Goal: Find specific page/section: Find specific page/section

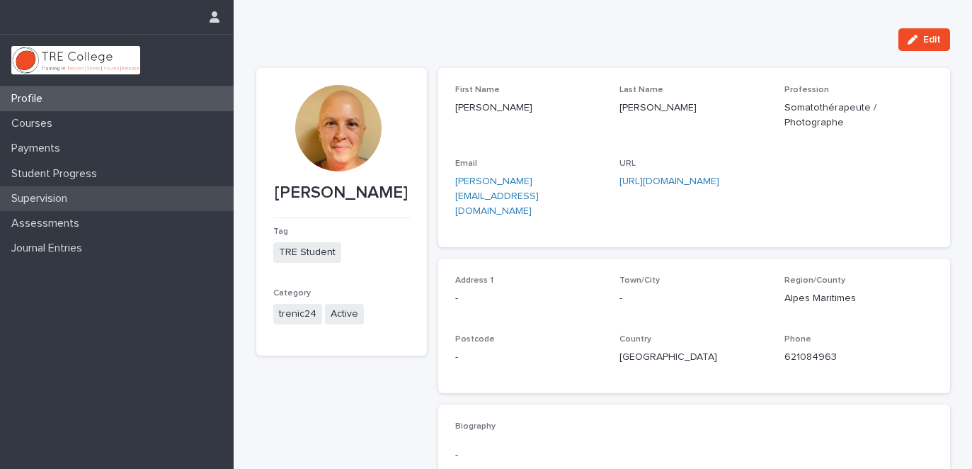
click at [64, 195] on p "Supervision" at bounding box center [42, 198] width 73 height 13
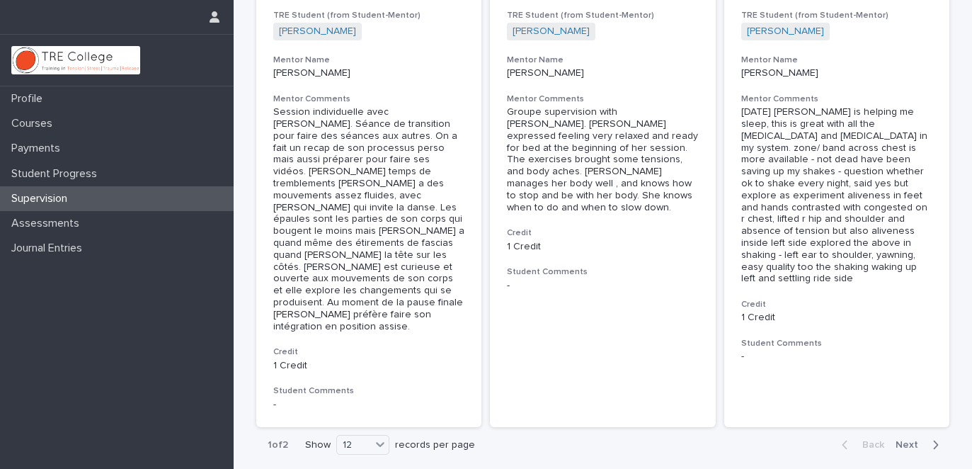
scroll to position [1651, 0]
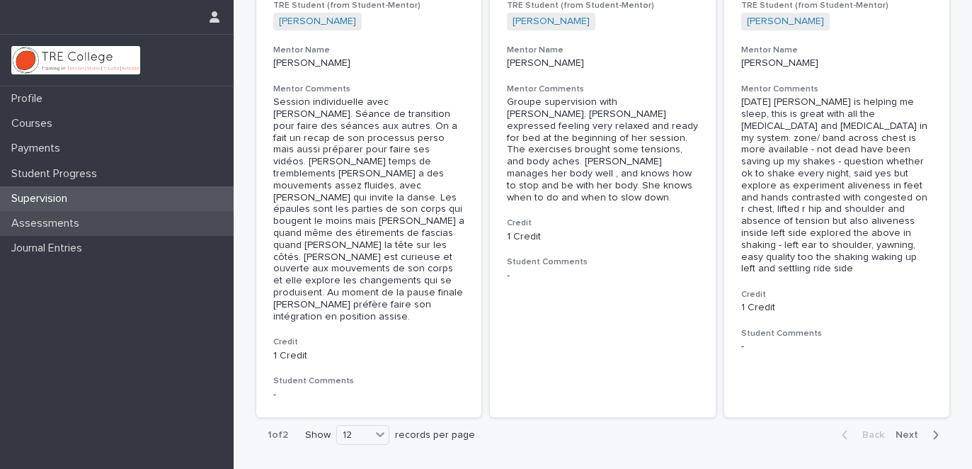
click at [75, 220] on p "Assessments" at bounding box center [48, 223] width 85 height 13
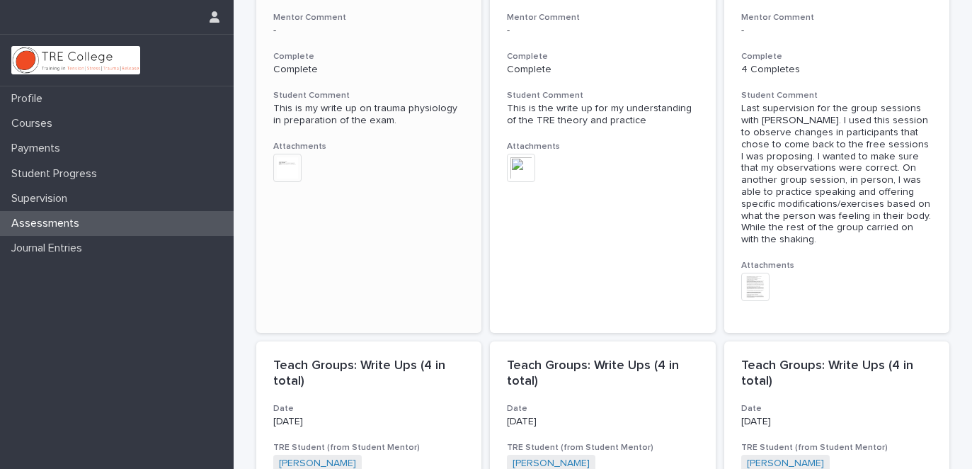
scroll to position [275, 0]
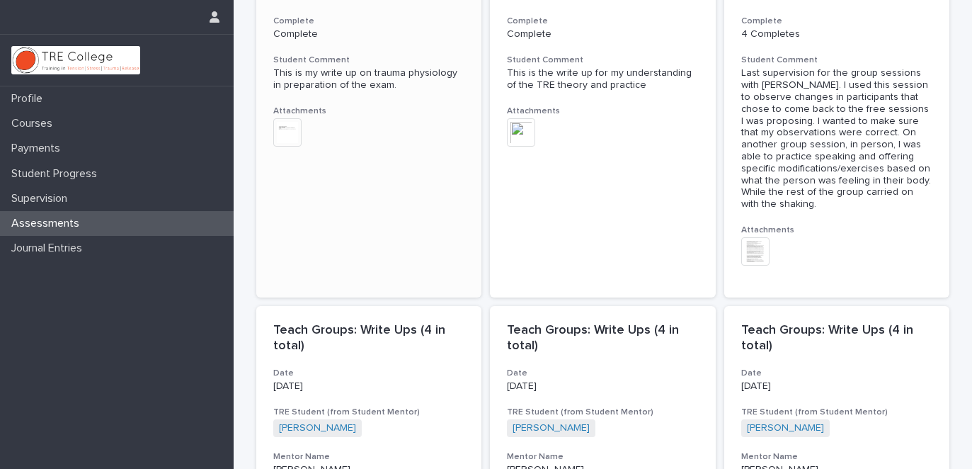
click at [288, 131] on img at bounding box center [287, 132] width 28 height 28
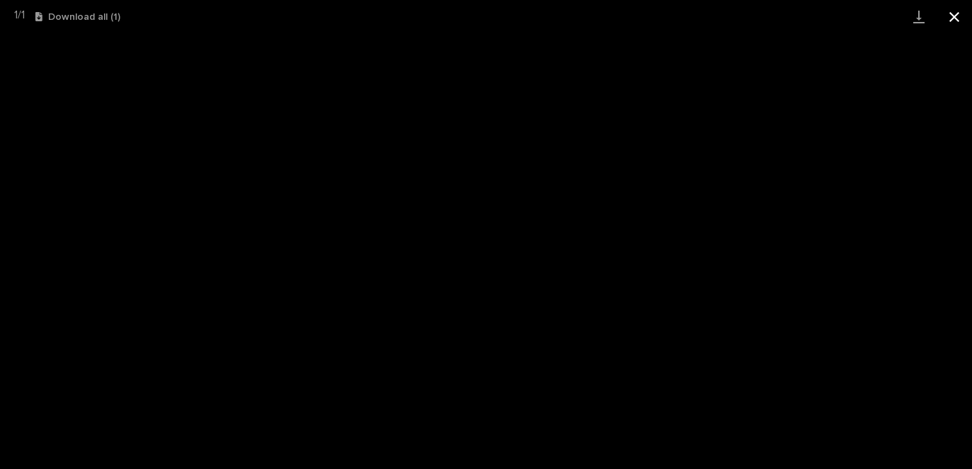
click at [952, 16] on button "Close gallery" at bounding box center [954, 16] width 35 height 33
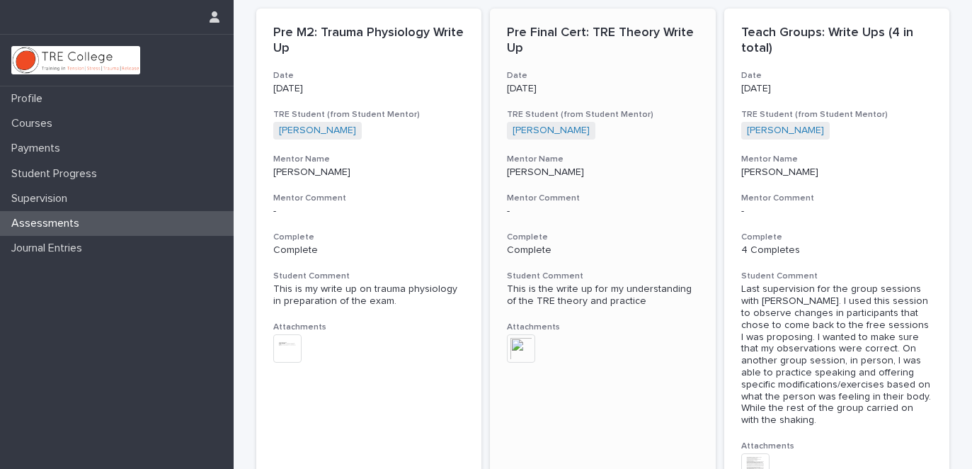
scroll to position [61, 0]
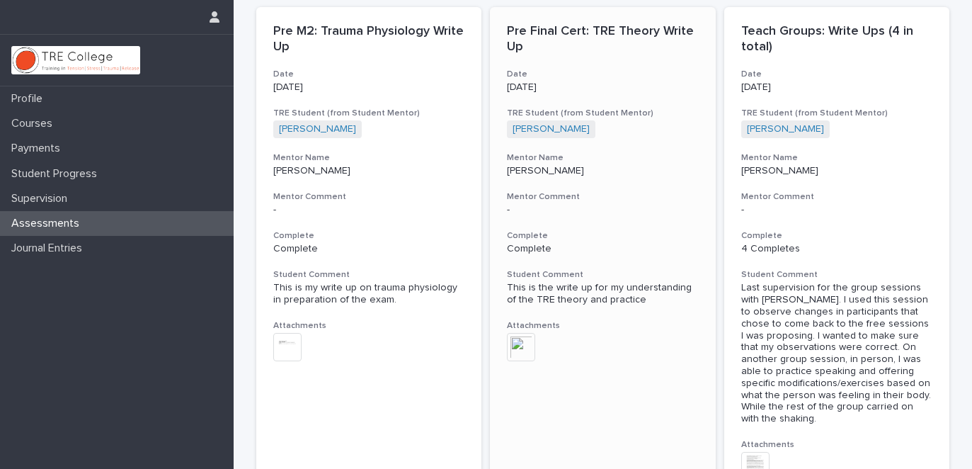
click at [519, 341] on img at bounding box center [521, 347] width 28 height 28
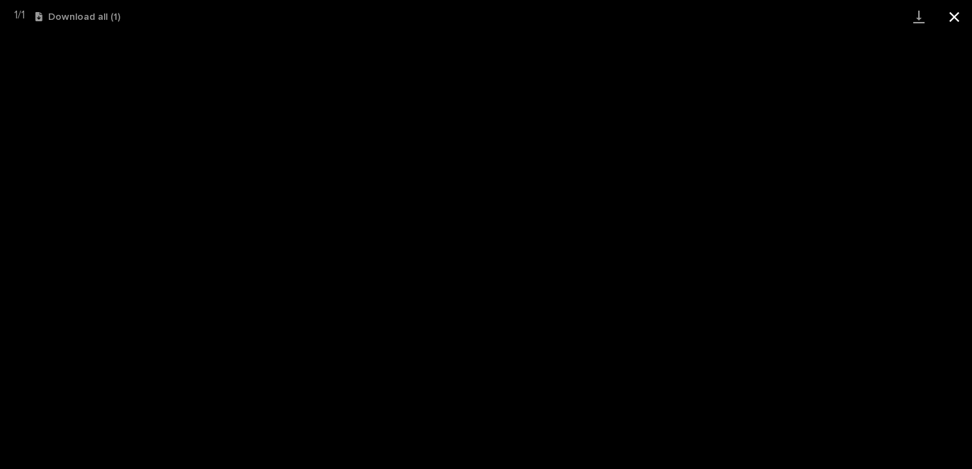
click at [952, 11] on button "Close gallery" at bounding box center [954, 16] width 35 height 33
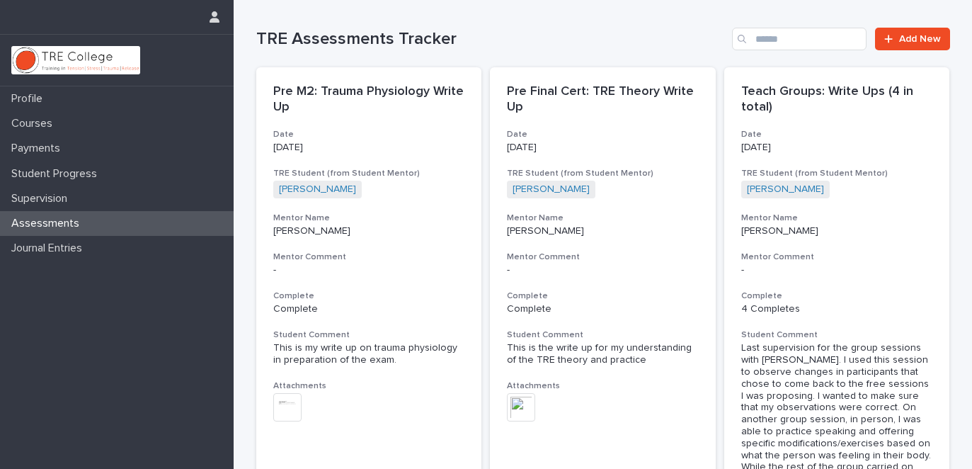
scroll to position [0, 0]
